Goal: Navigation & Orientation: Go to known website

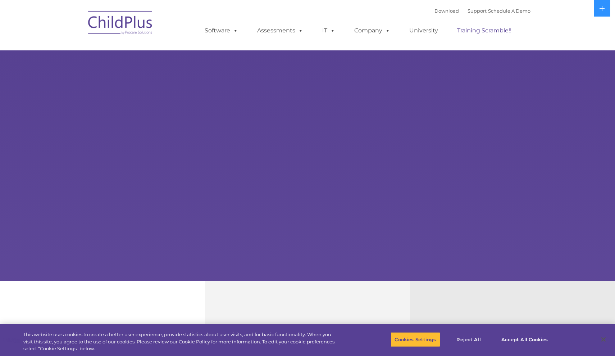
select select "MEDIUM"
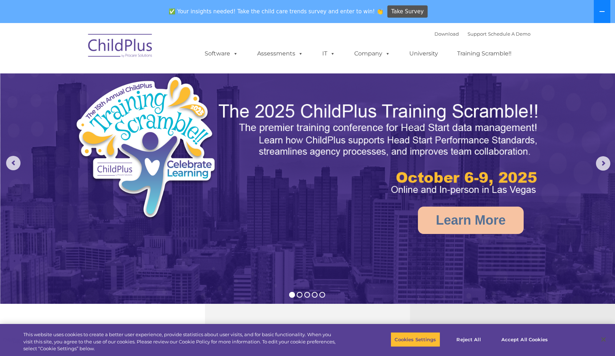
click at [602, 12] on icon at bounding box center [602, 11] width 5 height 1
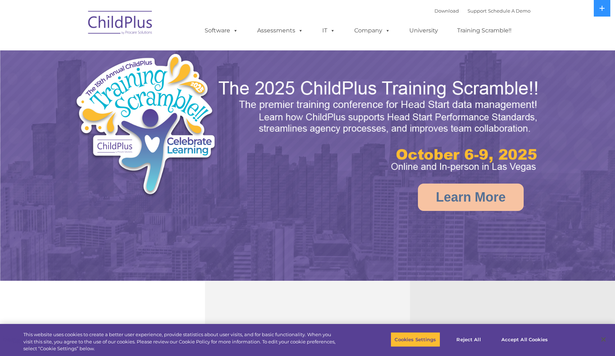
select select "MEDIUM"
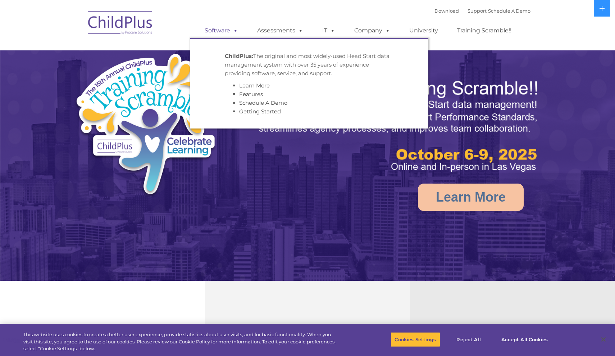
click at [238, 31] on span at bounding box center [234, 30] width 8 height 7
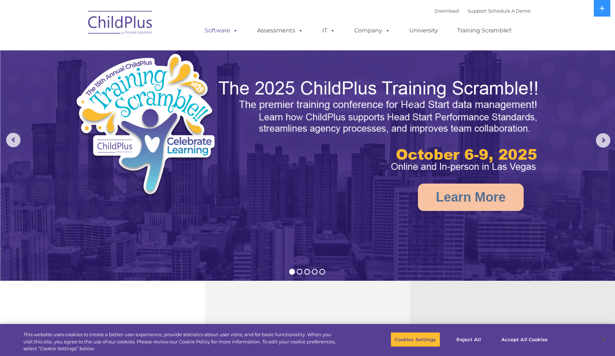
click at [238, 31] on span at bounding box center [234, 30] width 8 height 7
click at [604, 9] on icon at bounding box center [602, 8] width 5 height 5
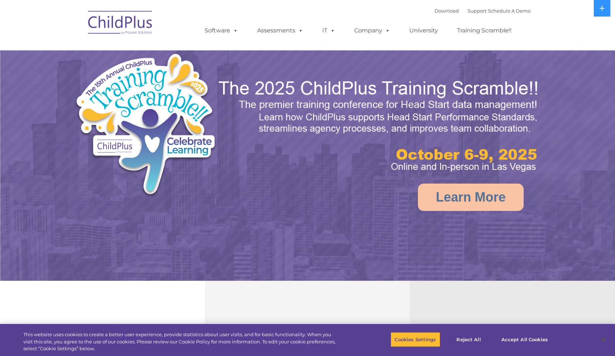
select select "MEDIUM"
